Goal: Manage account settings

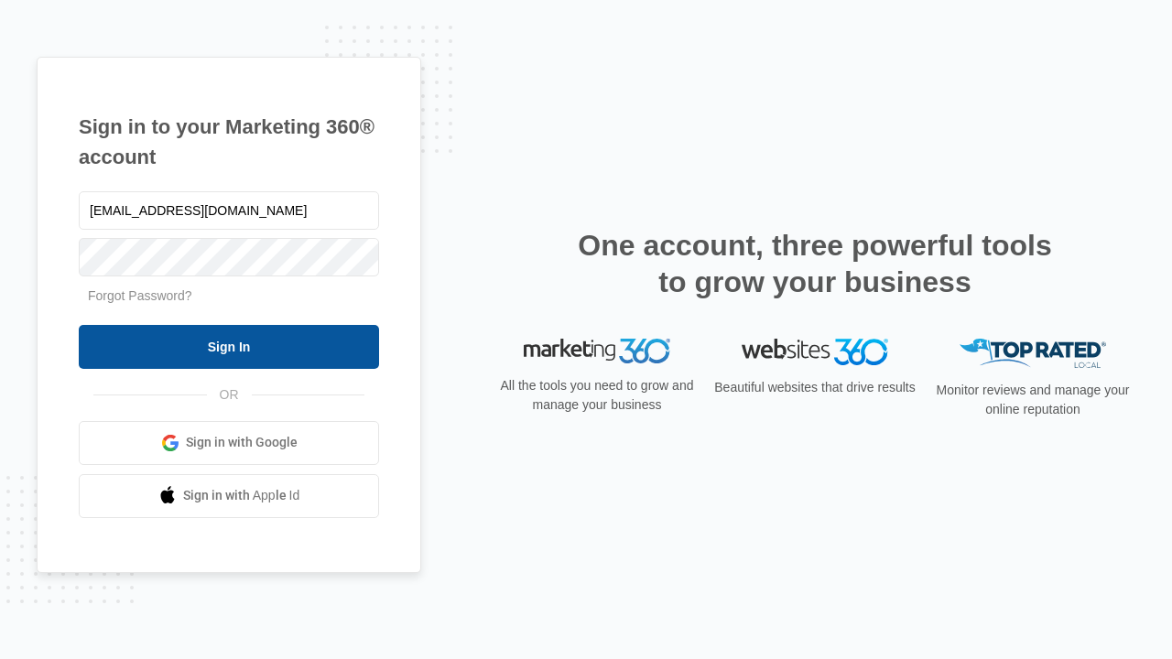
click at [229, 346] on input "Sign In" at bounding box center [229, 347] width 300 height 44
